Goal: Book appointment/travel/reservation: Register for event/course

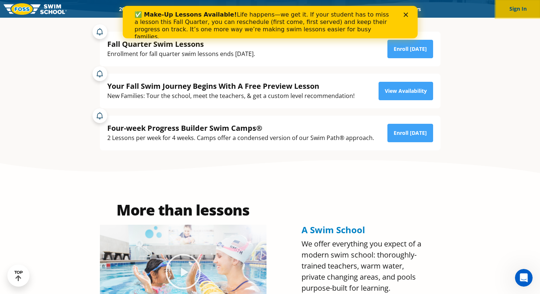
click at [517, 11] on button "Sign In" at bounding box center [517, 9] width 44 height 18
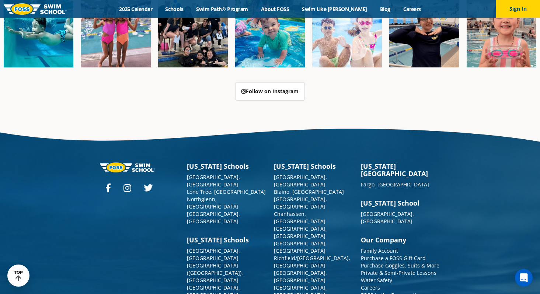
scroll to position [1868, 0]
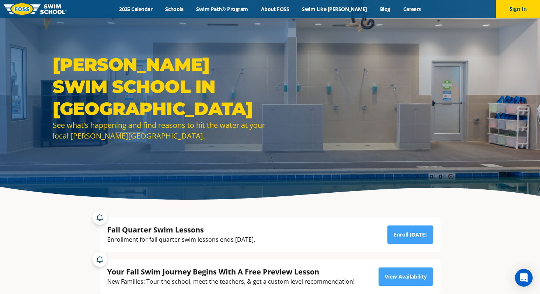
drag, startPoint x: 306, startPoint y: 198, endPoint x: 287, endPoint y: 123, distance: 77.0
click at [287, 123] on div at bounding box center [270, 103] width 540 height 206
click at [516, 11] on button "Sign In" at bounding box center [517, 9] width 44 height 18
